Goal: Task Accomplishment & Management: Complete application form

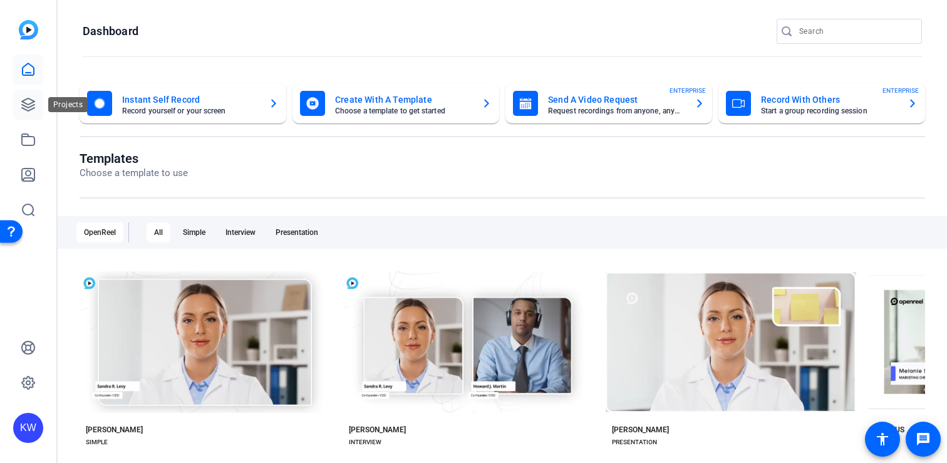
click at [27, 104] on icon at bounding box center [28, 104] width 13 height 13
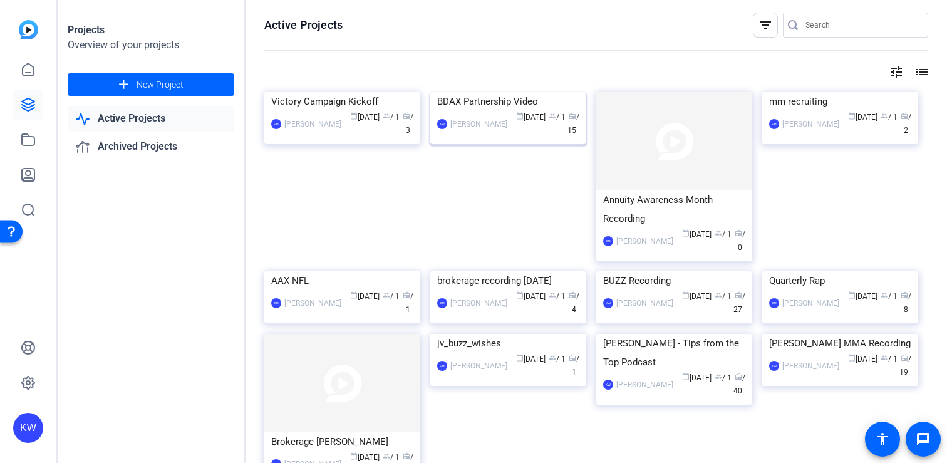
click at [533, 137] on div "calendar_today [DATE] group / 1 radio / 15" at bounding box center [547, 124] width 66 height 26
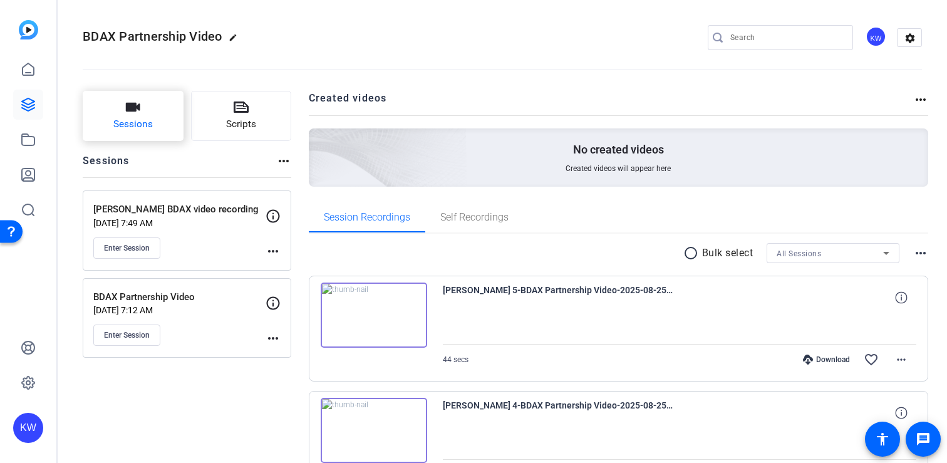
click at [146, 122] on span "Sessions" at bounding box center [132, 124] width 39 height 14
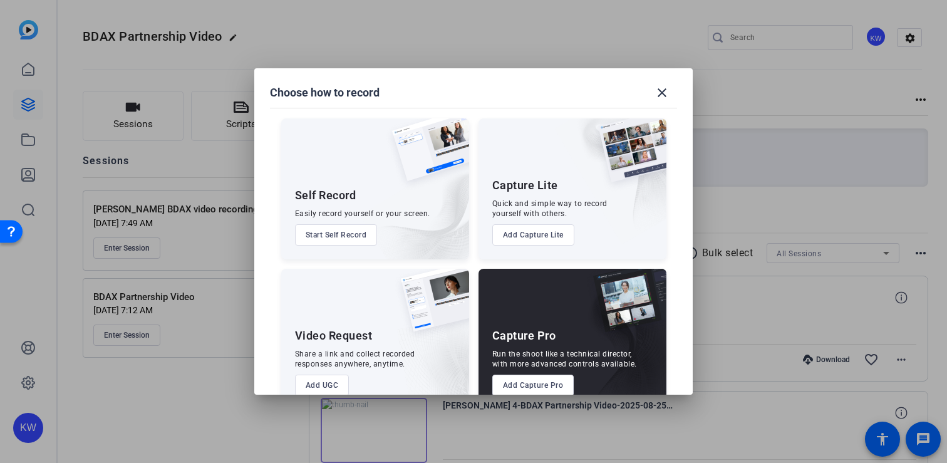
scroll to position [28, 0]
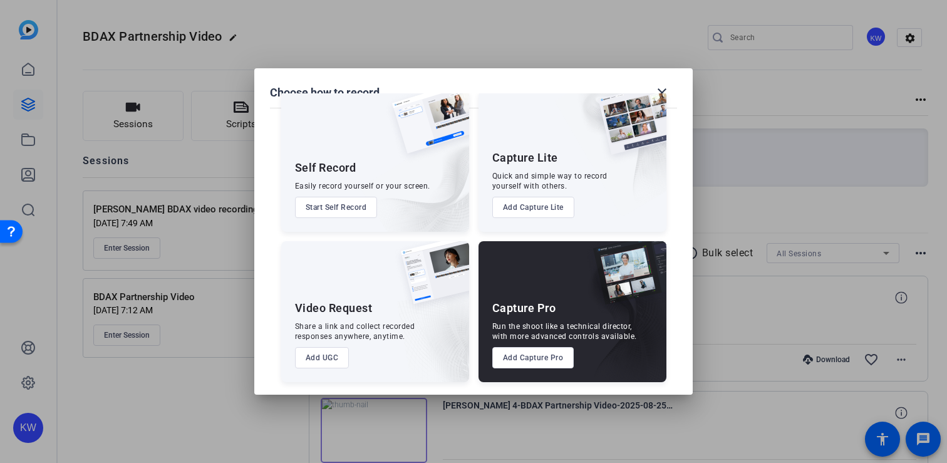
click at [538, 358] on button "Add Capture Pro" at bounding box center [533, 357] width 82 height 21
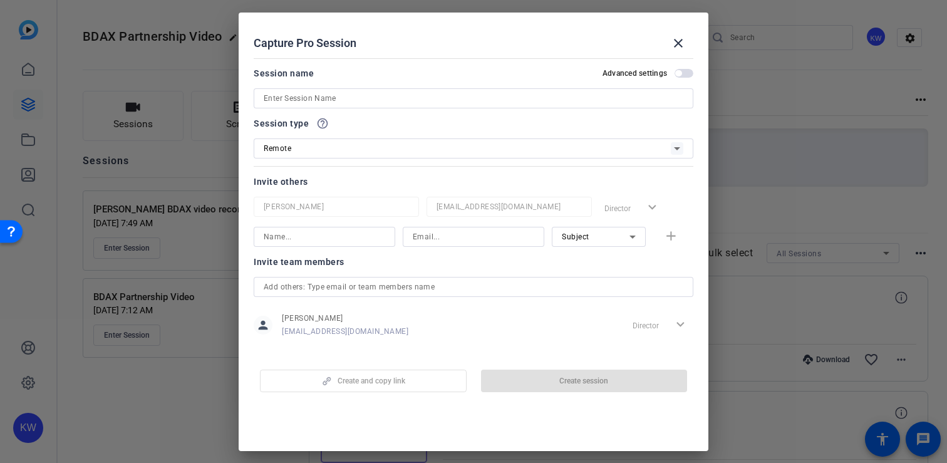
click at [293, 107] on div at bounding box center [474, 98] width 420 height 20
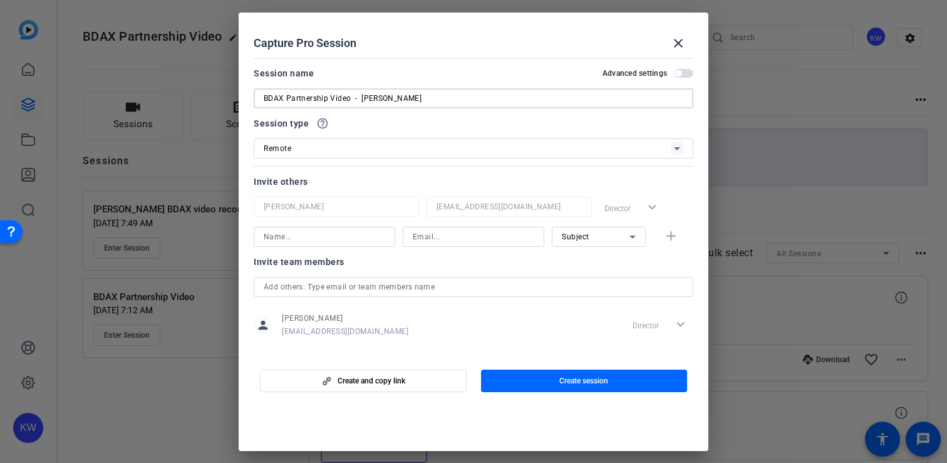
type input "BDAX Partnership Video - [PERSON_NAME]"
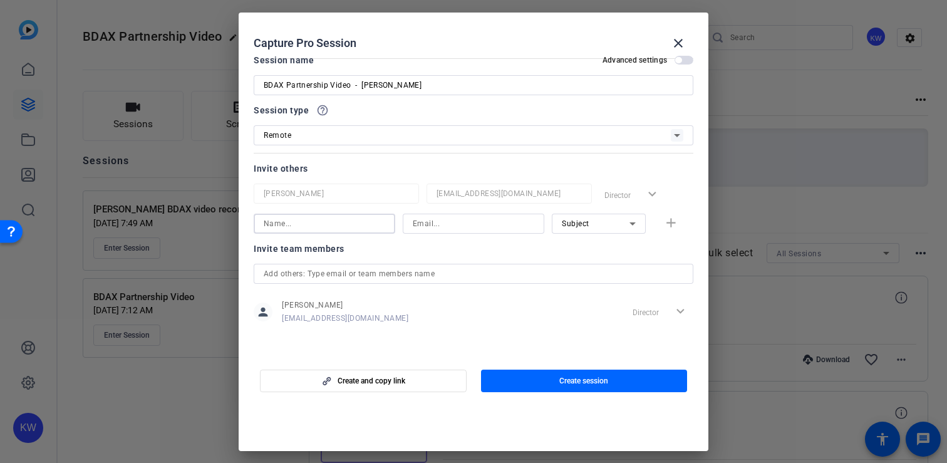
click at [288, 224] on input at bounding box center [325, 223] width 122 height 15
type input "[PERSON_NAME]"
click at [435, 228] on input at bounding box center [474, 223] width 122 height 15
paste input "[EMAIL_ADDRESS][DOMAIN_NAME]"
type input "[EMAIL_ADDRESS][DOMAIN_NAME]"
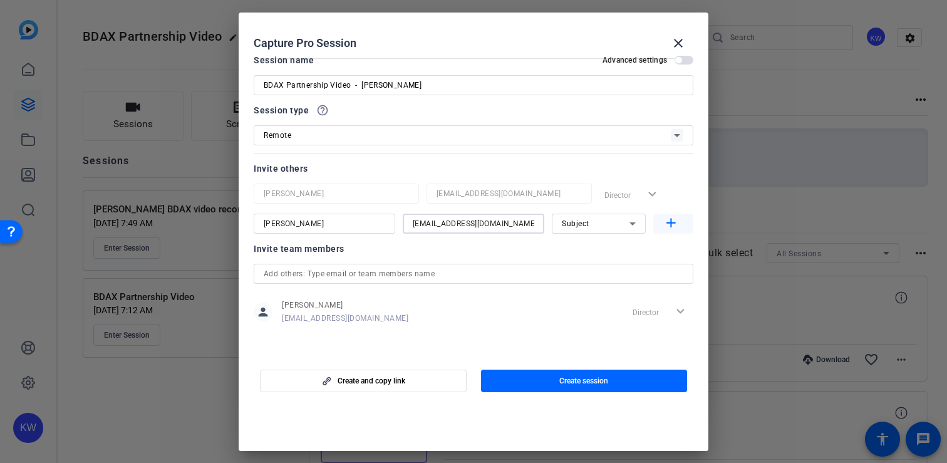
click at [654, 227] on span "button" at bounding box center [674, 224] width 40 height 30
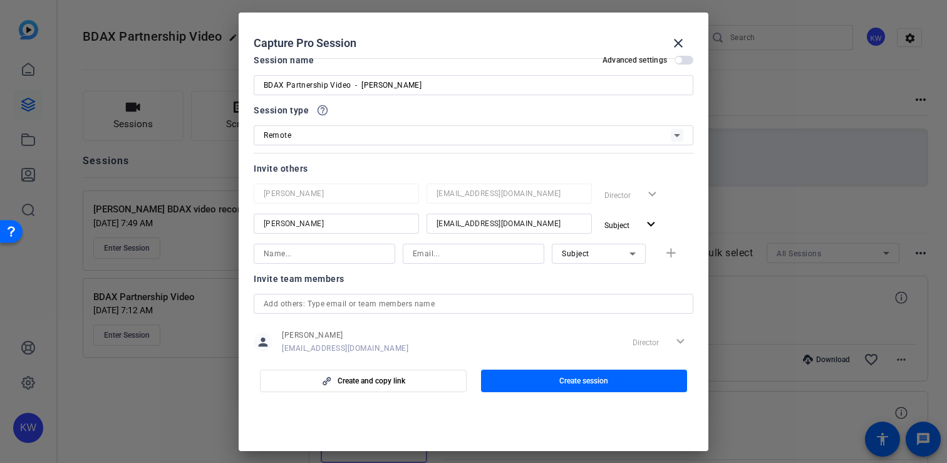
click at [346, 254] on input at bounding box center [325, 253] width 122 height 15
type input "[PERSON_NAME]"
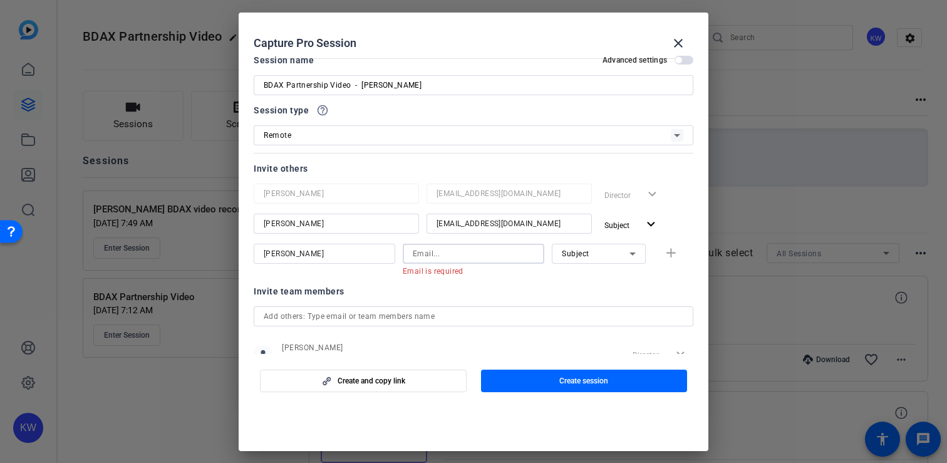
paste input "[EMAIL_ADDRESS][DOMAIN_NAME]"
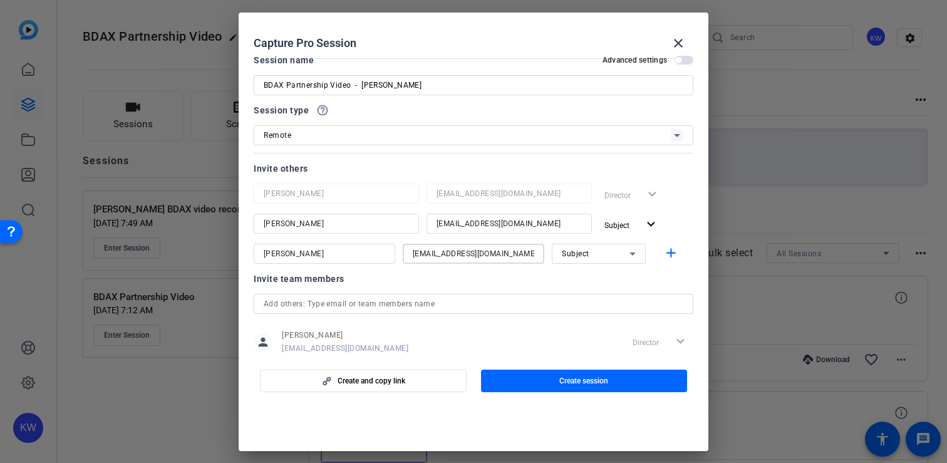
type input "[EMAIL_ADDRESS][DOMAIN_NAME]"
click at [625, 251] on icon at bounding box center [632, 253] width 15 height 15
click at [604, 293] on mat-option "Watcher" at bounding box center [592, 299] width 94 height 20
click at [580, 388] on span "button" at bounding box center [584, 381] width 207 height 30
